Goal: Check status: Check status

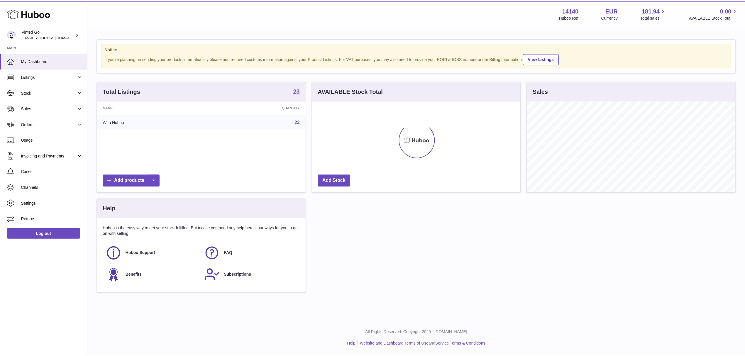
scroll to position [91, 208]
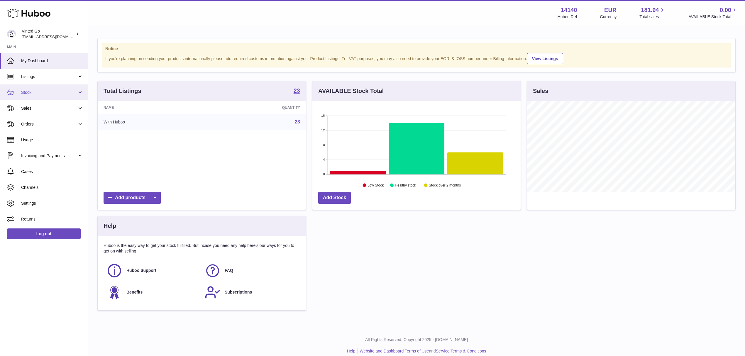
click at [53, 90] on span "Stock" at bounding box center [49, 93] width 56 height 6
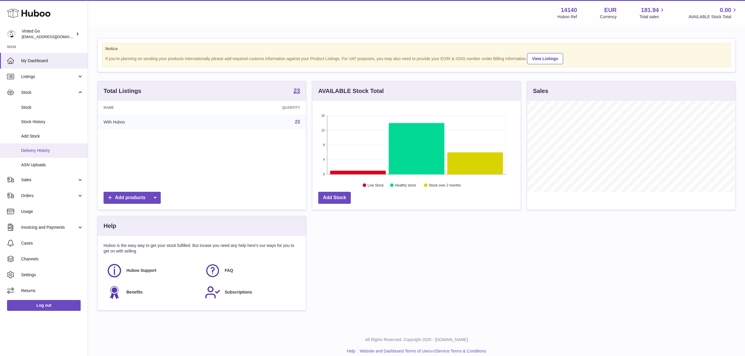
click at [52, 145] on link "Delivery History" at bounding box center [44, 150] width 88 height 14
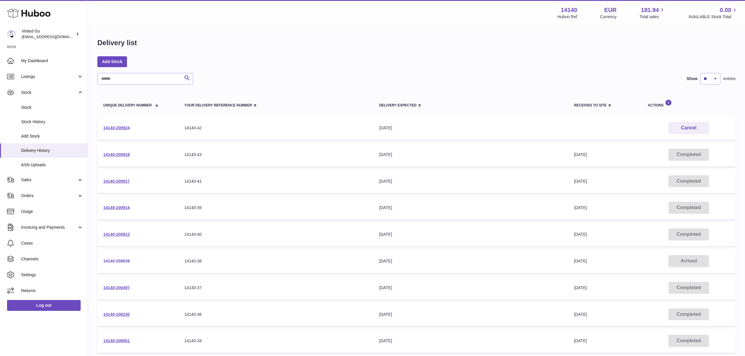
click at [128, 260] on link "14140-200639" at bounding box center [116, 261] width 26 height 5
click at [130, 233] on link "14140-200913" at bounding box center [116, 234] width 26 height 5
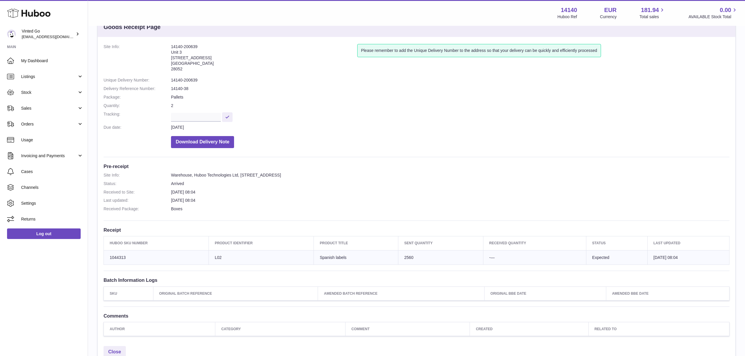
scroll to position [39, 0]
